Goal: Information Seeking & Learning: Learn about a topic

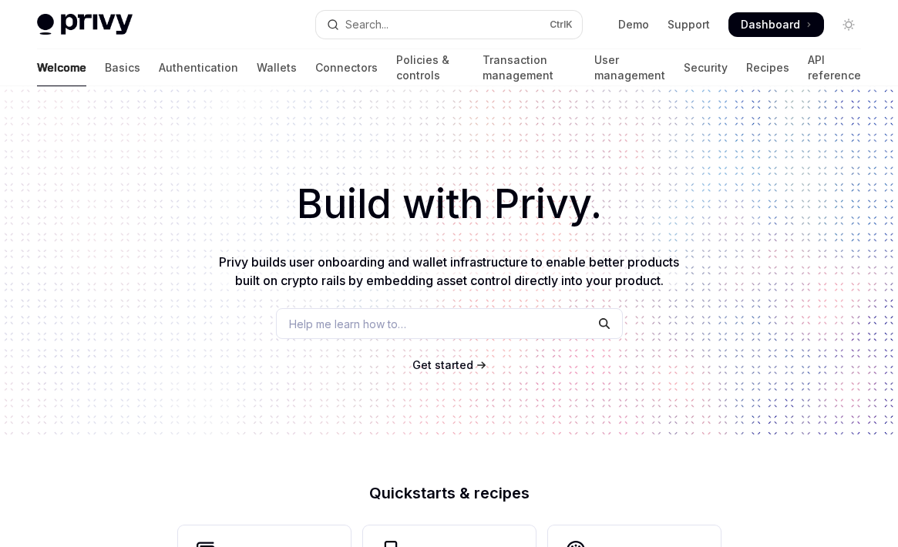
scroll to position [678, 0]
